Goal: Information Seeking & Learning: Learn about a topic

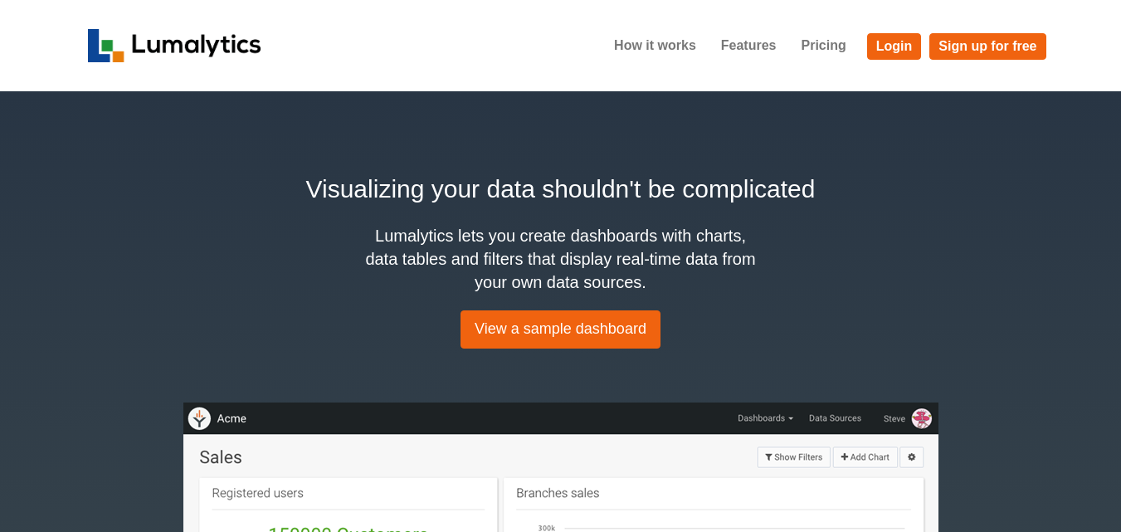
click at [514, 184] on h2 "Visualizing your data shouldn't be complicated" at bounding box center [561, 188] width 946 height 37
click at [513, 184] on h2 "Visualizing your data shouldn't be complicated" at bounding box center [561, 188] width 946 height 37
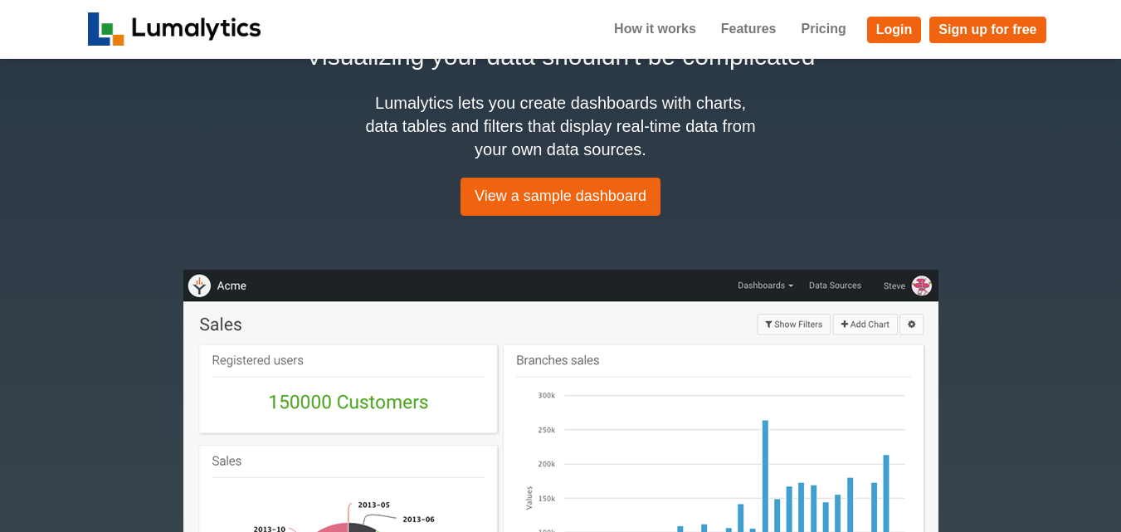
scroll to position [16, 0]
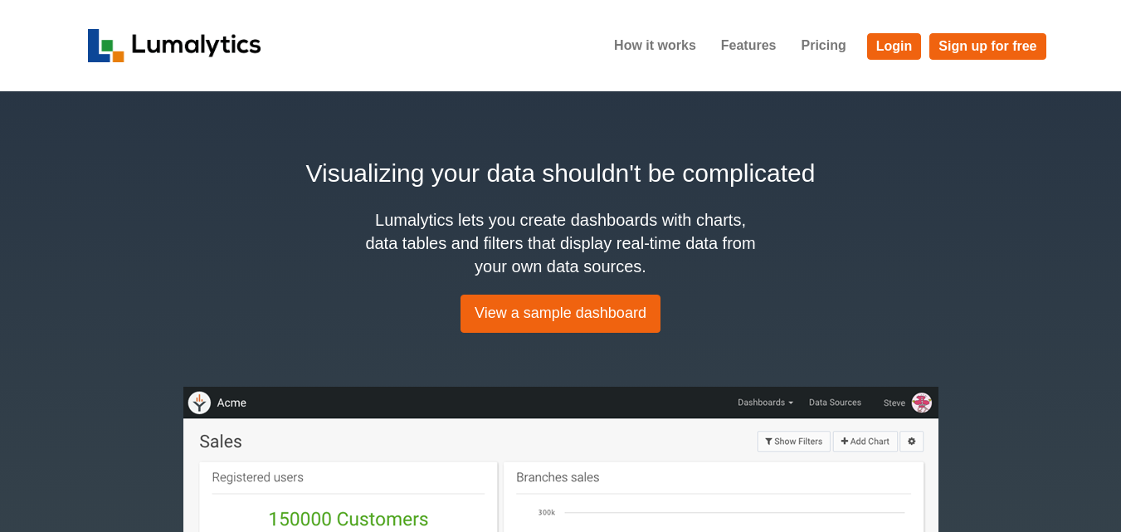
click at [380, 243] on h4 "Lumalytics lets you create dashboards with charts, data tables and filters that…" at bounding box center [561, 243] width 398 height 70
click at [365, 158] on h2 "Visualizing your data shouldn't be complicated" at bounding box center [561, 172] width 946 height 37
copy h2 "Visualizing"
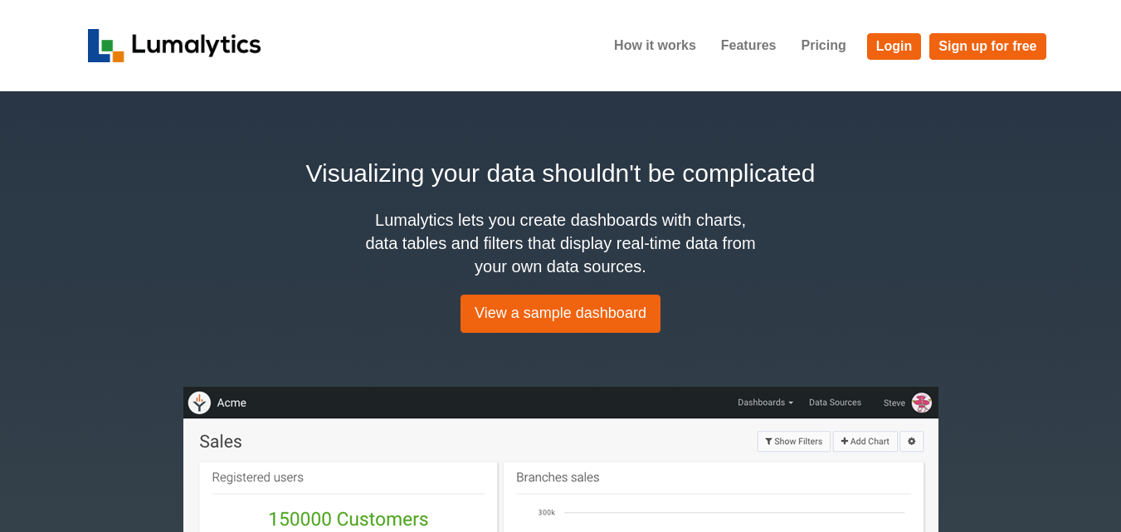
click at [616, 221] on h4 "Lumalytics lets you create dashboards with charts, data tables and filters that…" at bounding box center [561, 243] width 398 height 70
copy h4 "dashboards"
click at [616, 221] on h4 "Lumalytics lets you create dashboards with charts, data tables and filters that…" at bounding box center [561, 243] width 398 height 70
